Goal: Task Accomplishment & Management: Complete application form

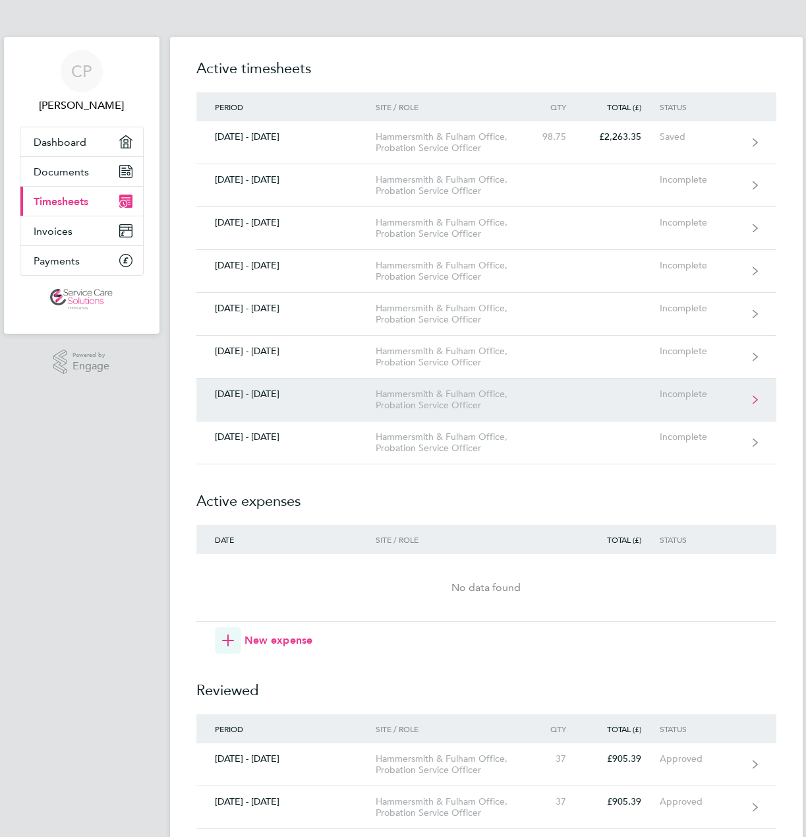
click at [679, 395] on div "Incomplete" at bounding box center [700, 393] width 81 height 11
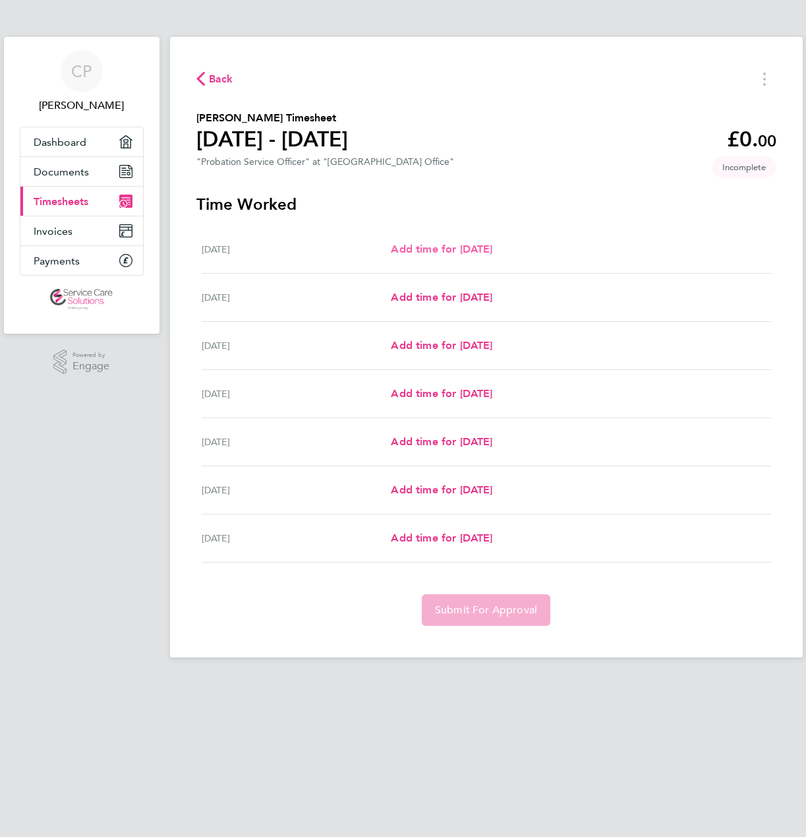
click at [473, 250] on span "Add time for [DATE]" at bounding box center [442, 249] width 102 height 13
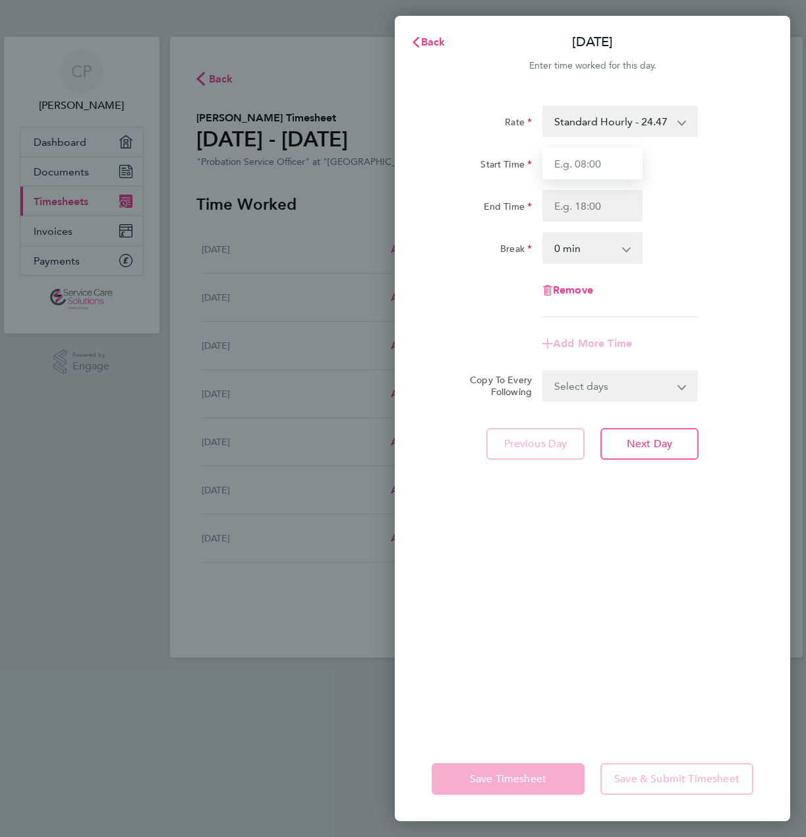
click at [598, 173] on input "Start Time" at bounding box center [593, 164] width 100 height 32
type input "14:00"
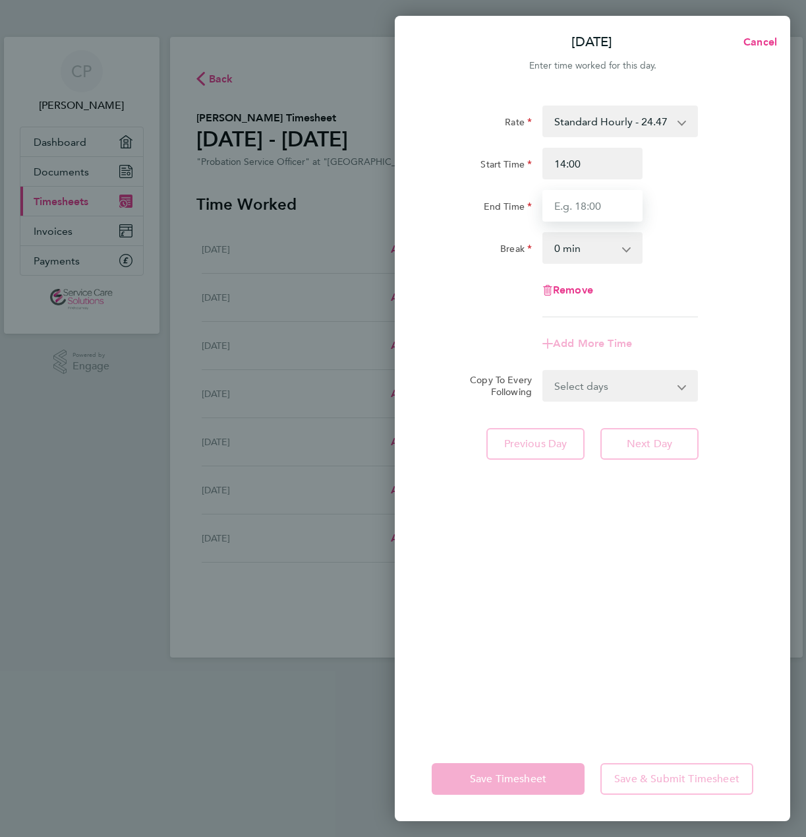
click at [583, 209] on input "End Time" at bounding box center [593, 206] width 100 height 32
type input "17:30"
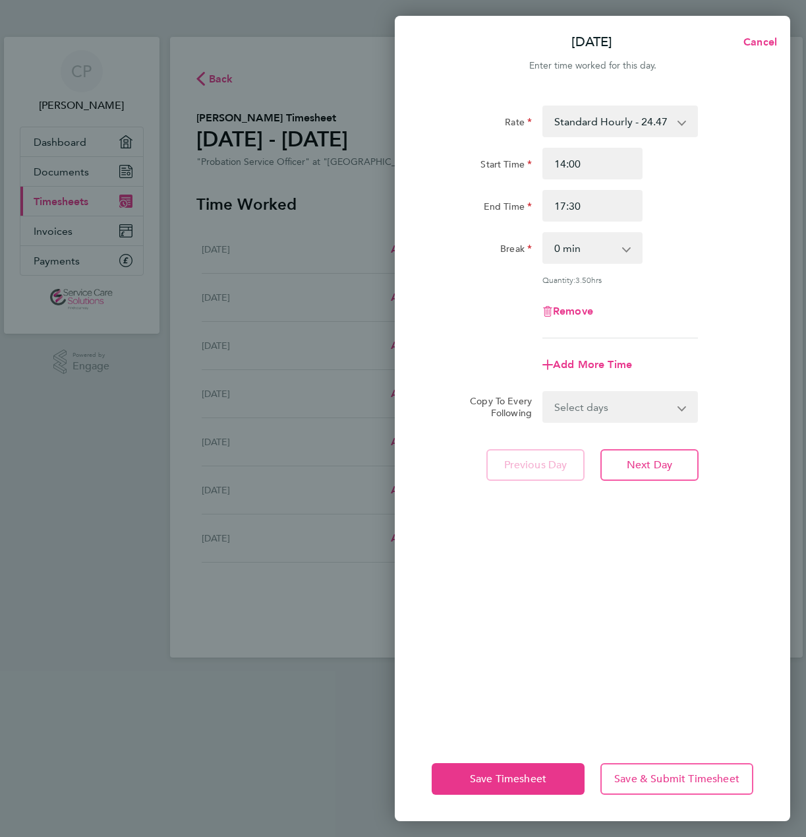
click at [650, 322] on app-timesheet-line-form-group "Rate Standard Hourly - 24.47 Start Time 14:00 End Time 17:30 Break 0 min 15 min…" at bounding box center [593, 242] width 322 height 275
click at [622, 463] on button "Next Day" at bounding box center [650, 465] width 98 height 32
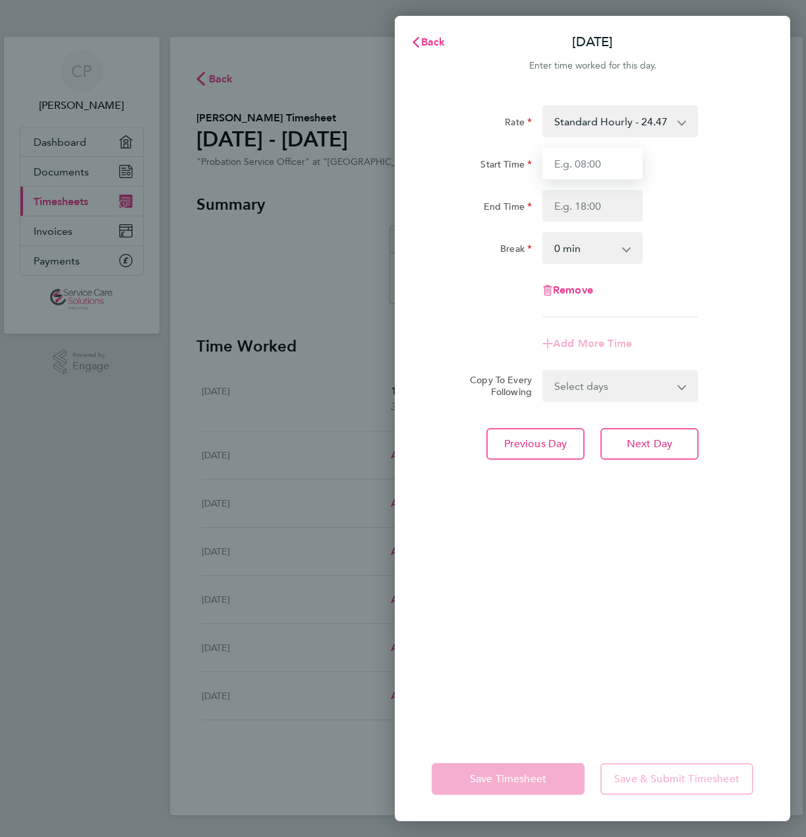
click at [592, 173] on input "Start Time" at bounding box center [593, 164] width 100 height 32
type input "09:30"
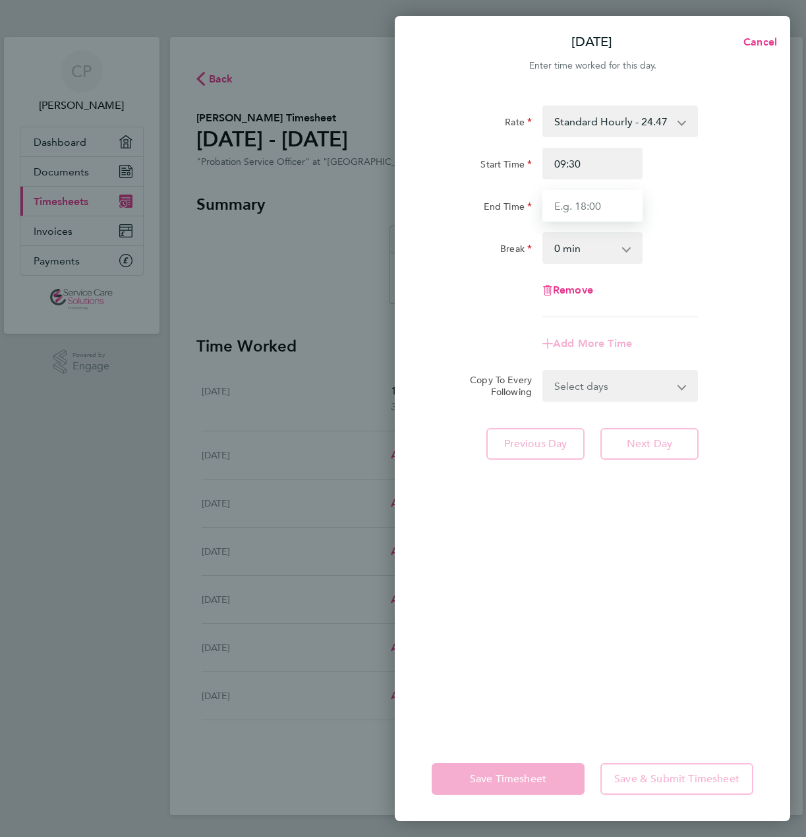
click at [587, 205] on input "End Time" at bounding box center [593, 206] width 100 height 32
type input "13:00"
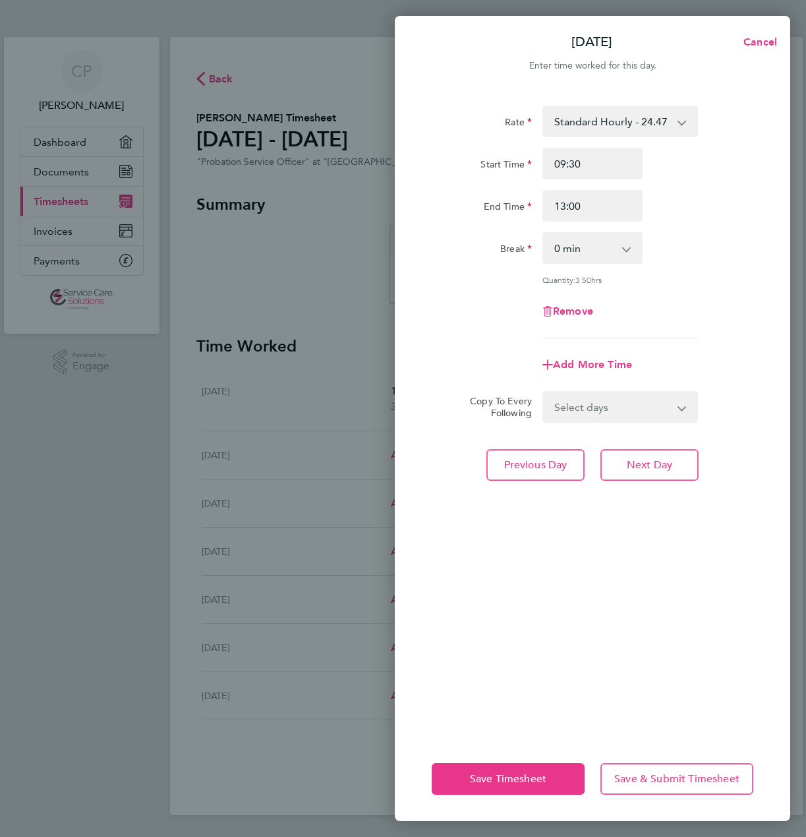
click at [711, 288] on div "Rate Standard Hourly - 24.47 Start Time 09:30 End Time 13:00 Break 0 min 15 min…" at bounding box center [593, 221] width 322 height 233
click at [560, 168] on input "09:30" at bounding box center [593, 164] width 100 height 32
type input "08:30"
click at [660, 233] on div "Break 0 min 15 min 30 min 45 min 60 min 75 min 90 min" at bounding box center [593, 248] width 332 height 32
click at [720, 263] on div "Break 0 min 15 min 30 min 45 min 60 min 75 min 90 min" at bounding box center [593, 248] width 332 height 32
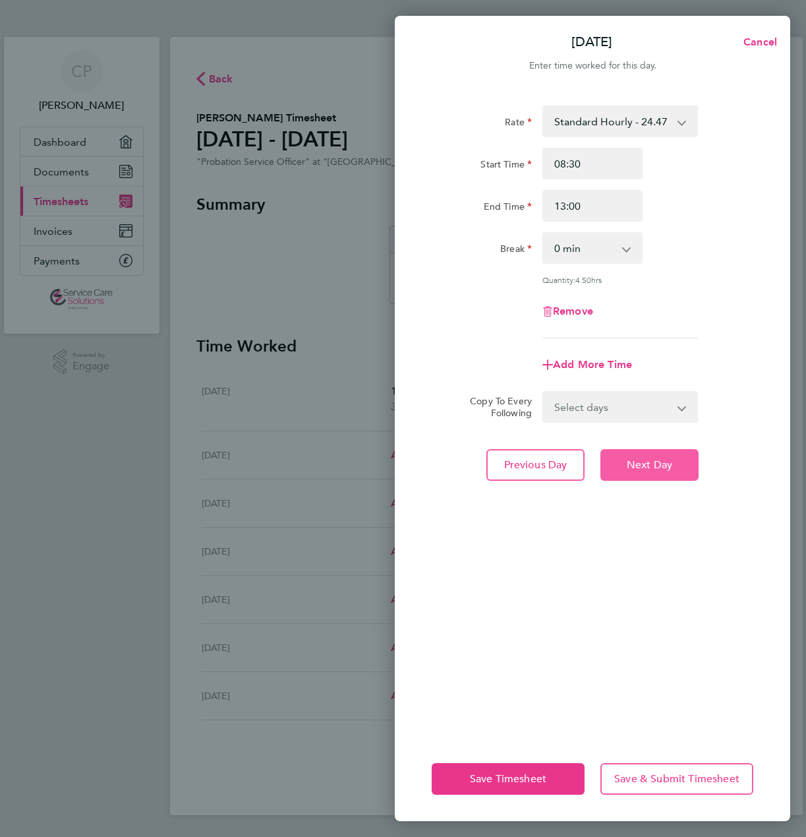
click at [647, 461] on span "Next Day" at bounding box center [649, 464] width 45 height 13
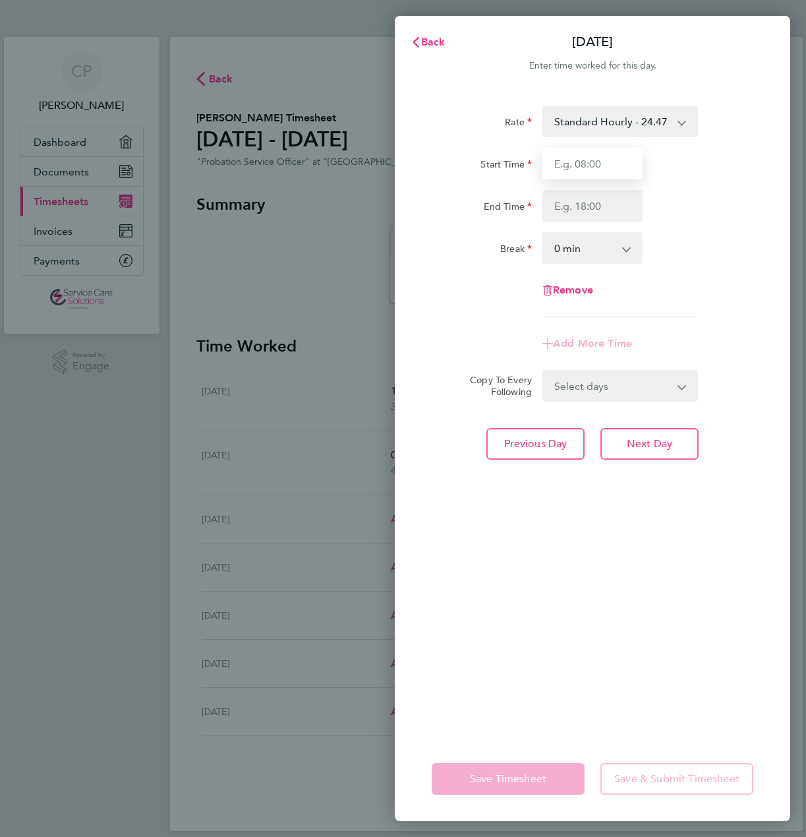
click at [607, 165] on input "Start Time" at bounding box center [593, 164] width 100 height 32
type input "09:00"
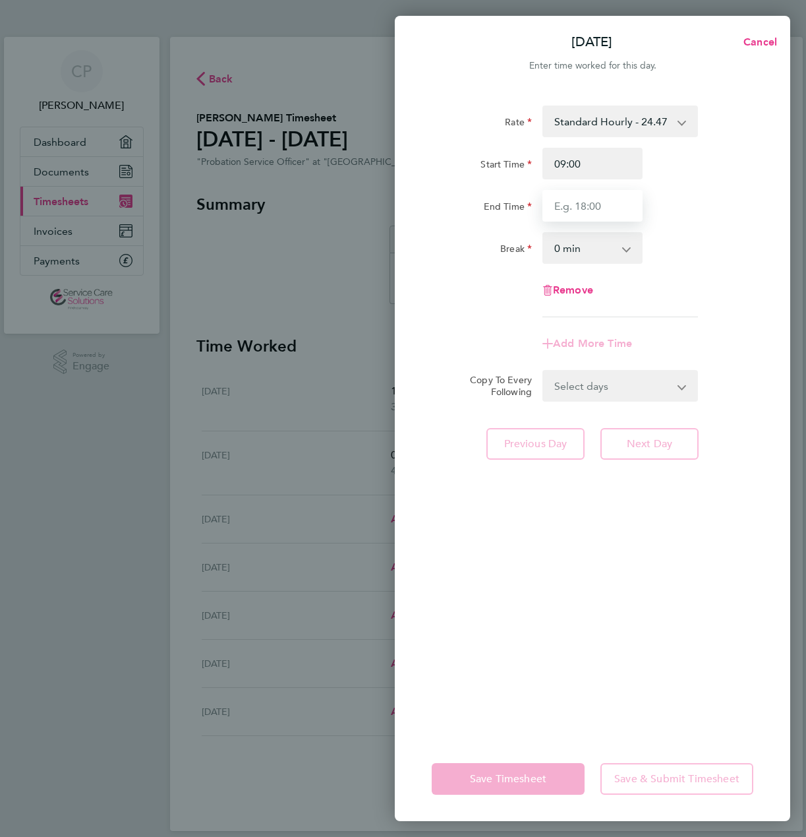
click at [603, 207] on input "End Time" at bounding box center [593, 206] width 100 height 32
type input "17:30"
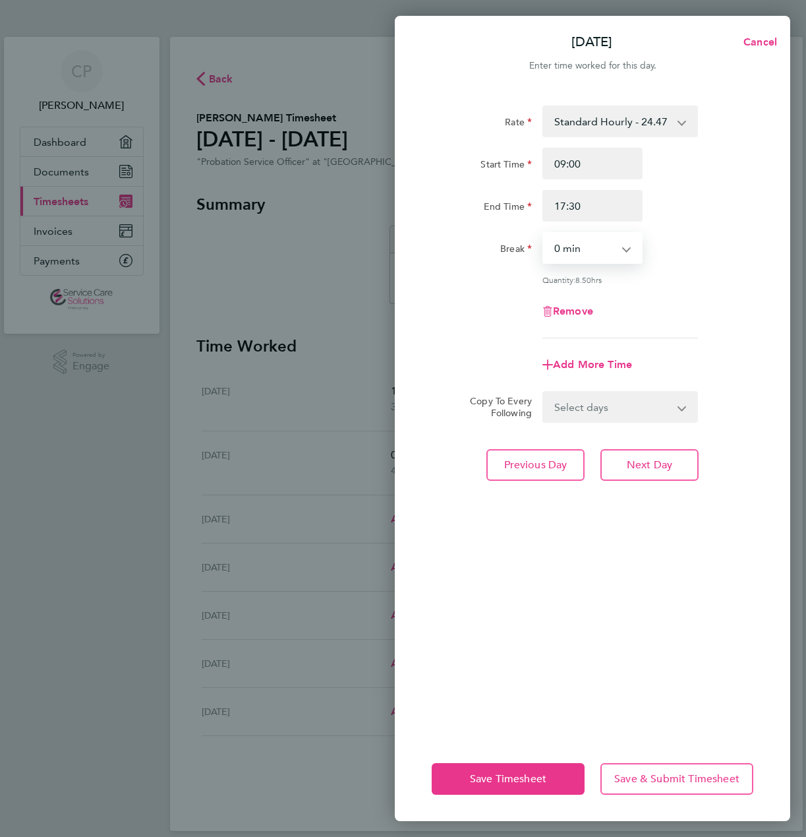
click at [593, 256] on select "0 min 15 min 30 min 45 min 60 min 75 min 90 min" at bounding box center [585, 247] width 82 height 29
select select "60"
click at [544, 233] on select "0 min 15 min 30 min 45 min 60 min 75 min 90 min" at bounding box center [585, 247] width 82 height 29
click at [655, 463] on span "Next Day" at bounding box center [649, 464] width 45 height 13
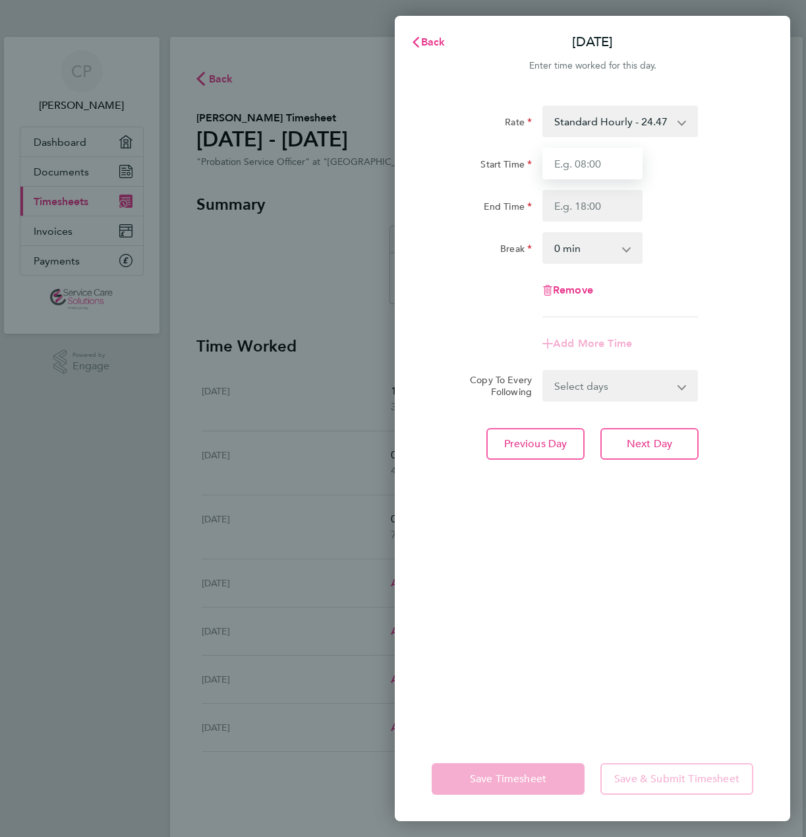
click at [606, 167] on input "Start Time" at bounding box center [593, 164] width 100 height 32
type input "09:00"
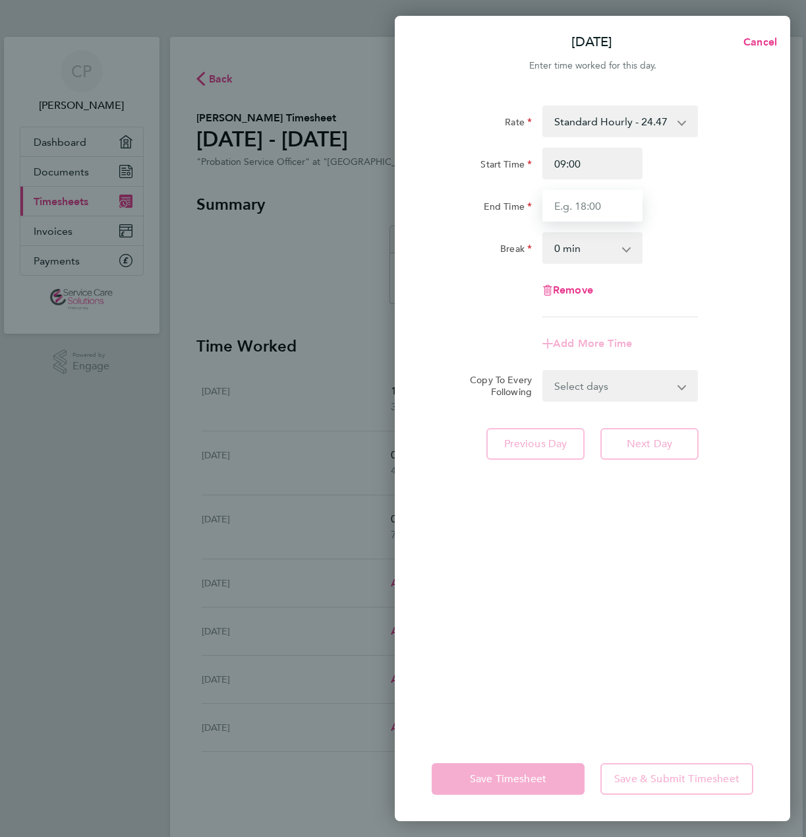
click at [595, 210] on input "End Time" at bounding box center [593, 206] width 100 height 32
type input "17:0"
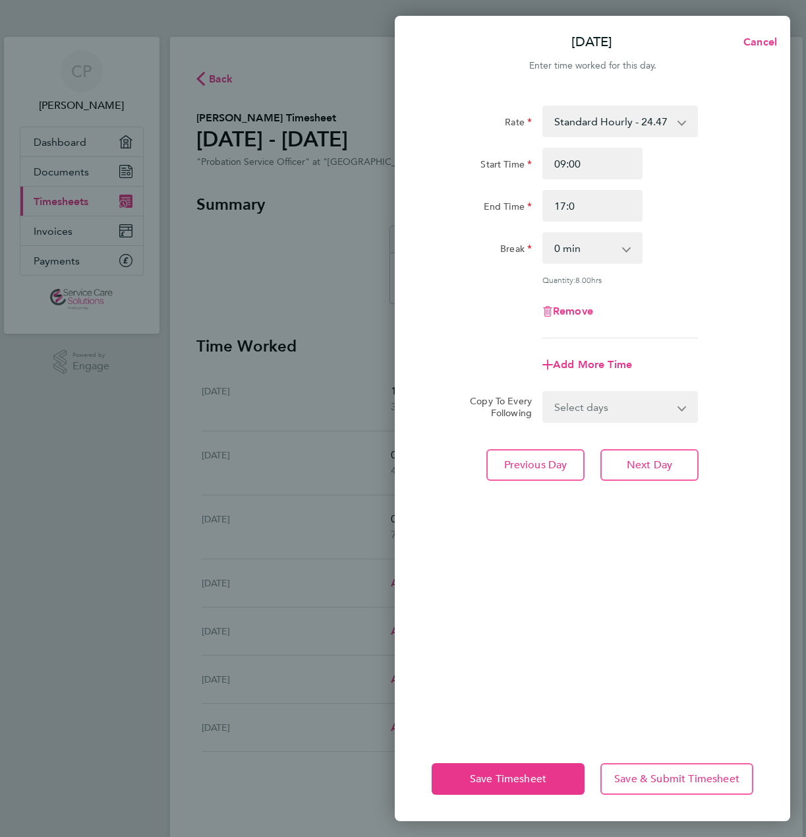
click at [426, 319] on div "Rate Standard Hourly - 24.47 Start Time 09:00 End Time 17:0 Break 0 min 15 min …" at bounding box center [593, 413] width 396 height 647
click at [583, 252] on select "0 min 15 min 30 min 45 min 60 min 75 min 90 min" at bounding box center [585, 247] width 82 height 29
select select "90"
click at [544, 233] on select "0 min 15 min 30 min 45 min 60 min 75 min 90 min" at bounding box center [585, 247] width 82 height 29
click at [601, 213] on input "17:0" at bounding box center [593, 206] width 100 height 32
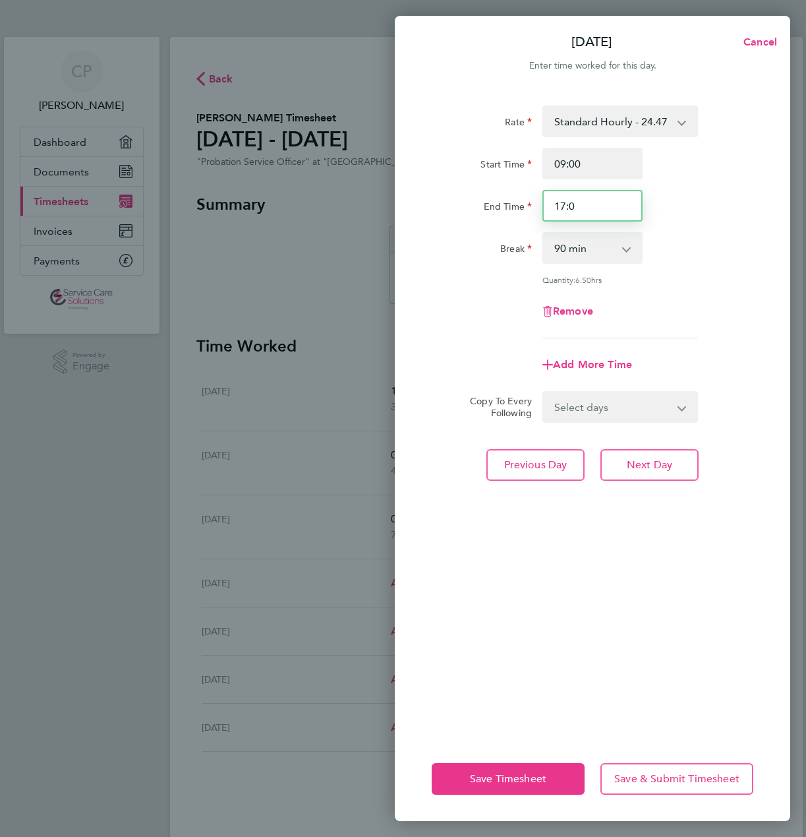
type input "17:00"
click at [642, 462] on span "Next Day" at bounding box center [649, 464] width 45 height 13
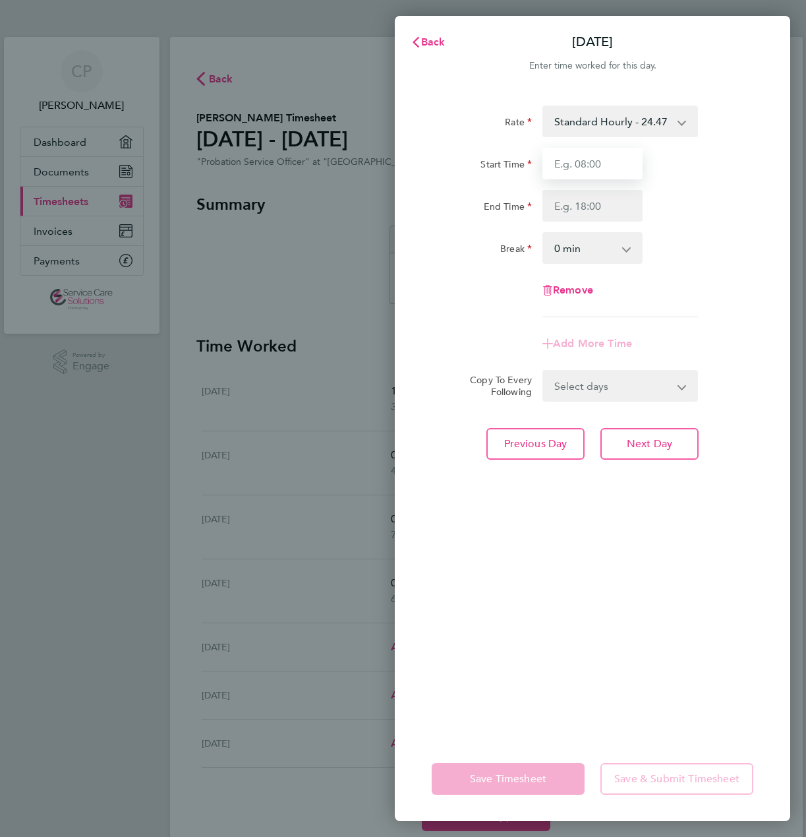
click at [593, 167] on input "Start Time" at bounding box center [593, 164] width 100 height 32
type input "09:00"
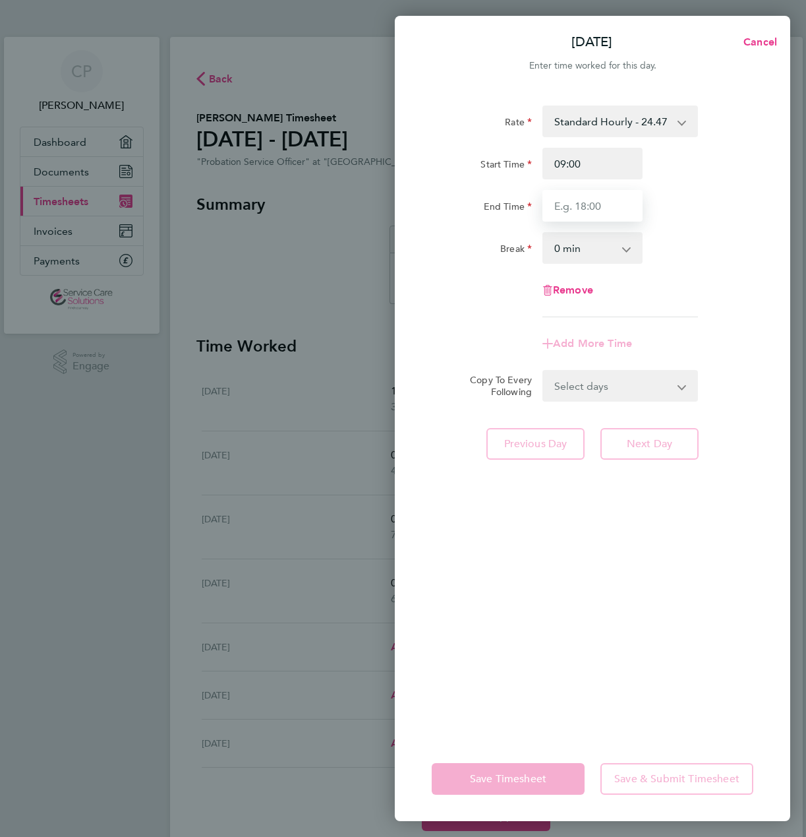
click at [601, 207] on input "End Time" at bounding box center [593, 206] width 100 height 32
type input "13:00"
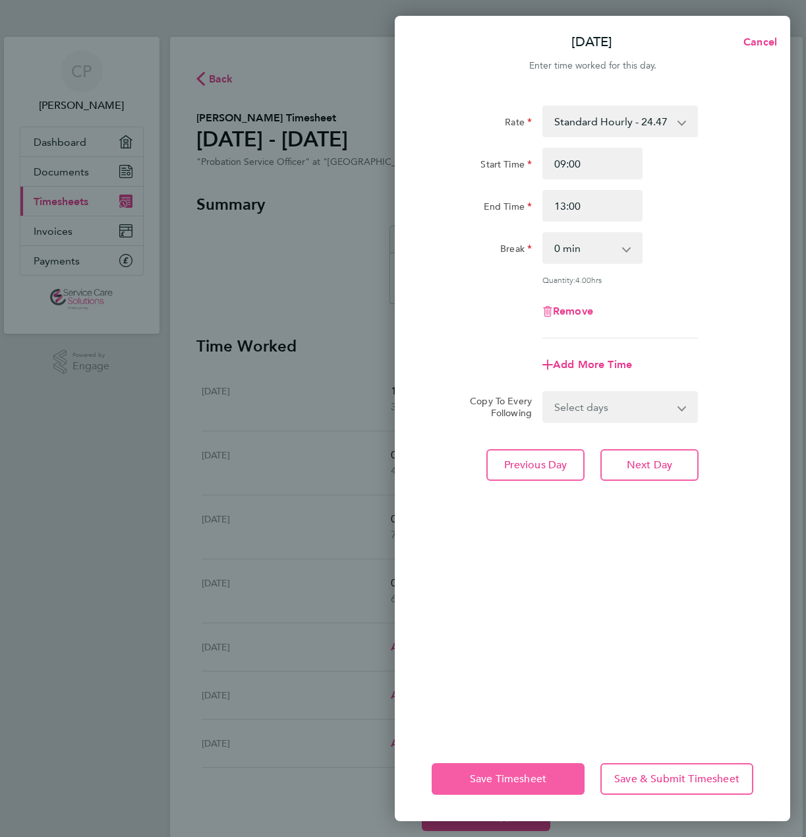
click at [516, 776] on span "Save Timesheet" at bounding box center [508, 778] width 76 height 13
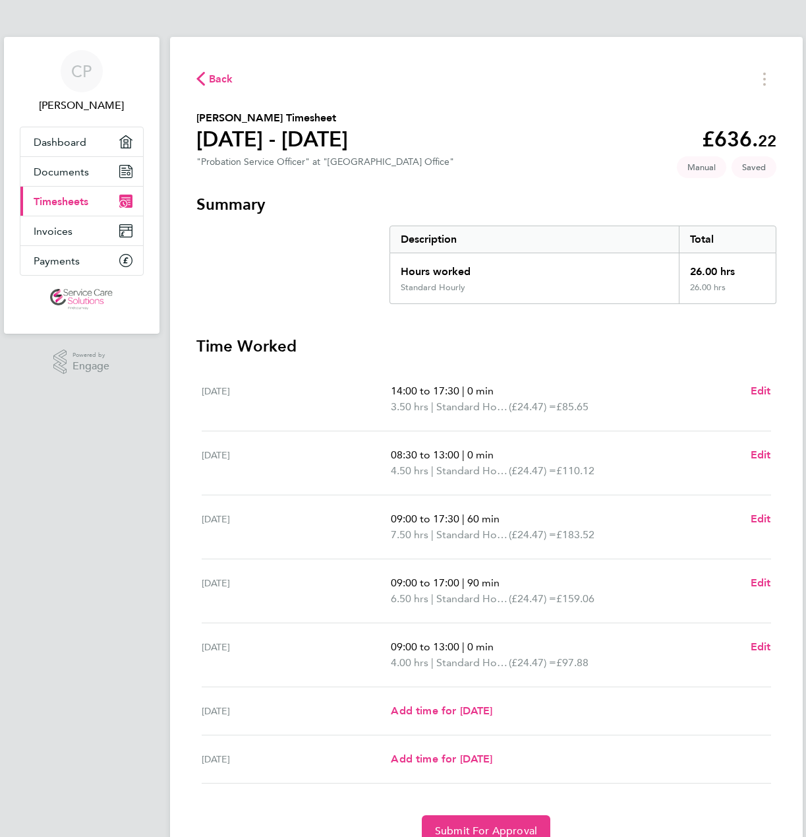
scroll to position [63, 0]
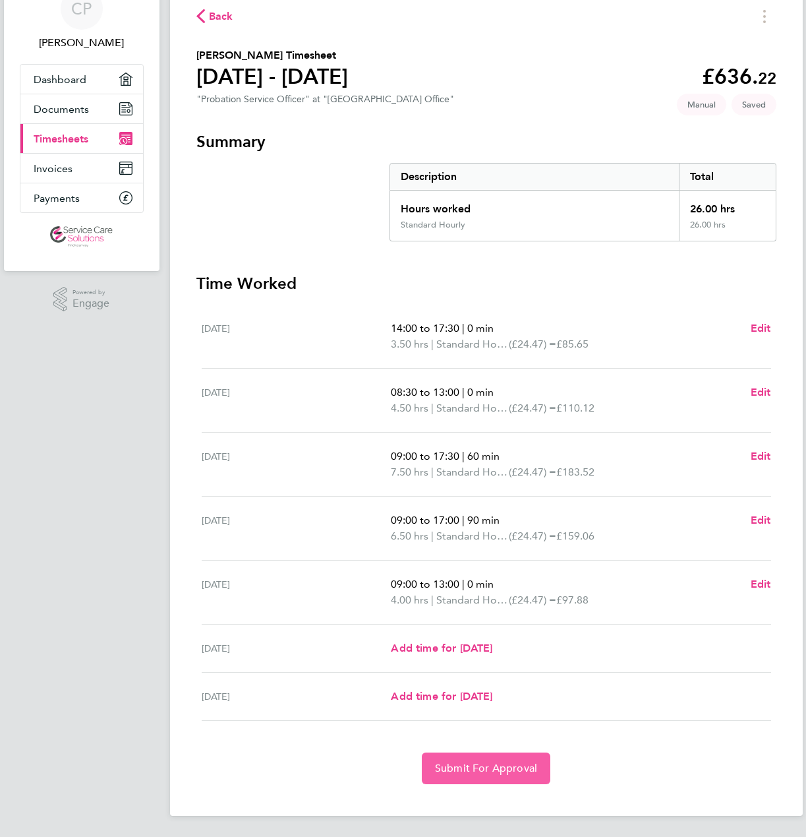
click at [458, 771] on span "Submit For Approval" at bounding box center [486, 767] width 102 height 13
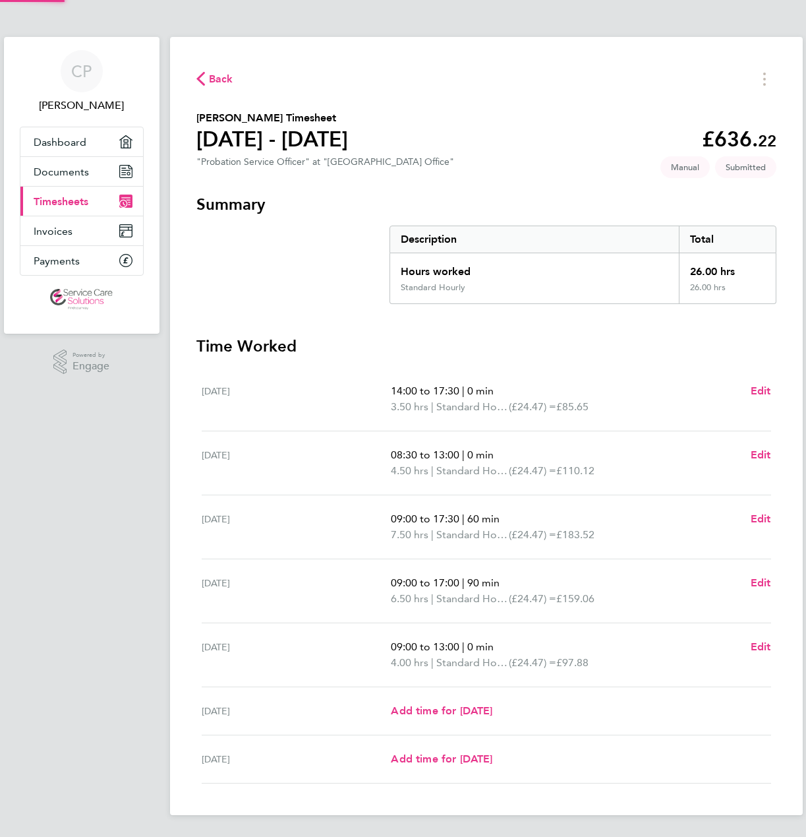
scroll to position [0, 0]
